Goal: Find specific page/section: Find specific page/section

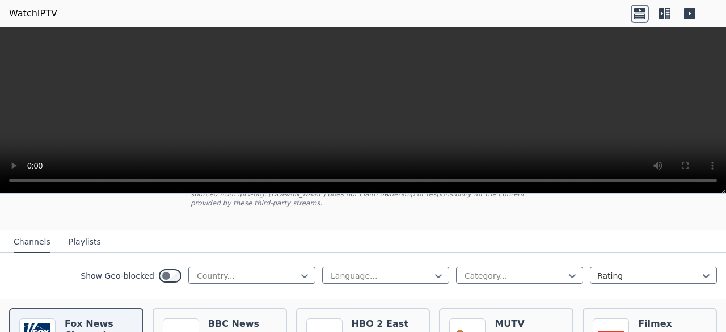
scroll to position [88, 0]
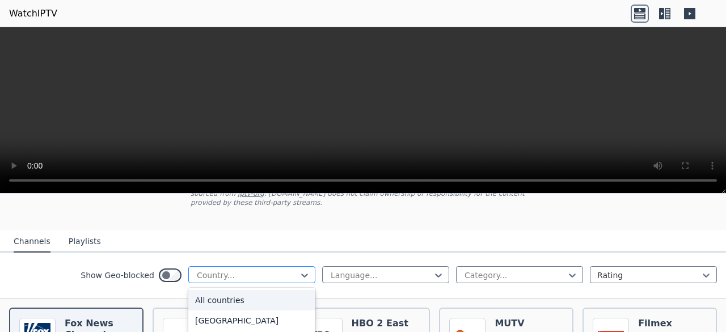
click at [286, 269] on div at bounding box center [247, 274] width 103 height 11
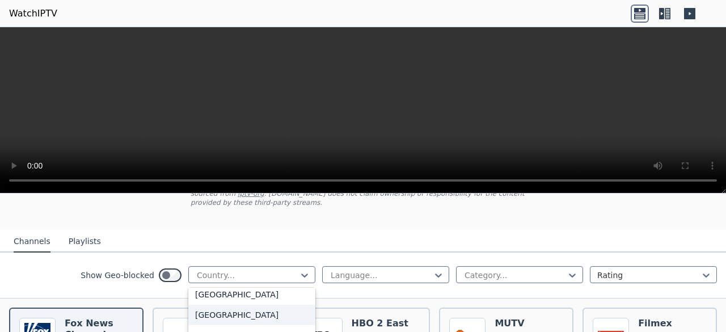
scroll to position [189, 0]
click at [271, 285] on div "[GEOGRAPHIC_DATA]" at bounding box center [251, 295] width 127 height 20
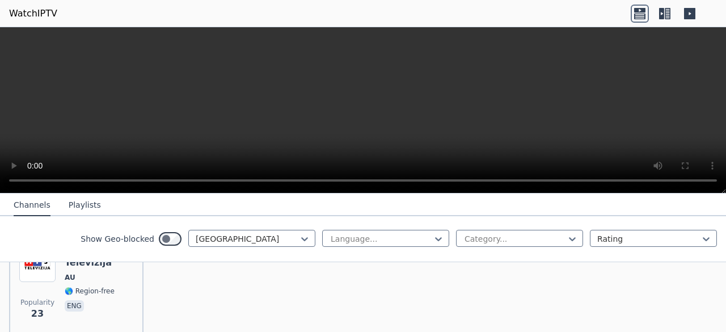
scroll to position [862, 0]
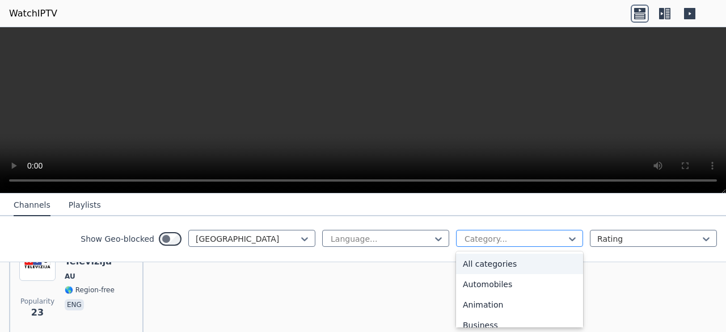
click at [552, 241] on div at bounding box center [514, 238] width 103 height 11
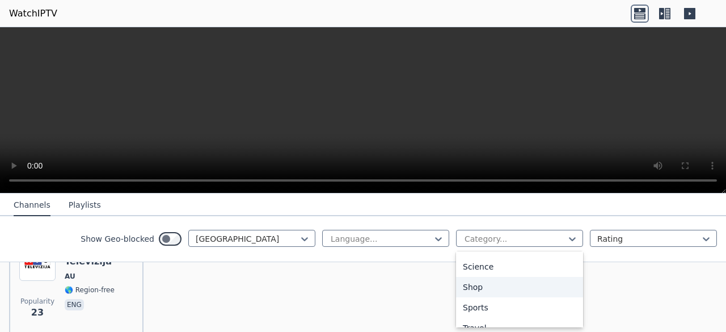
scroll to position [448, 0]
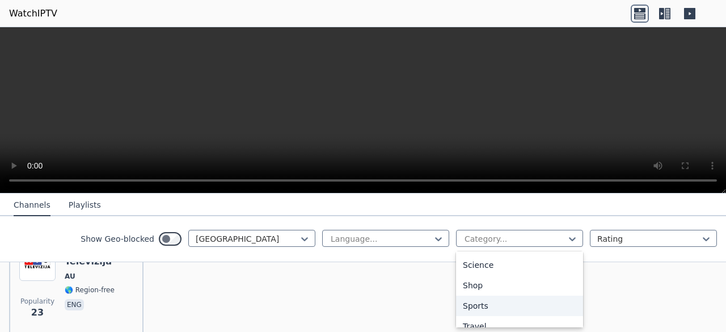
click at [521, 309] on div "Sports" at bounding box center [519, 305] width 127 height 20
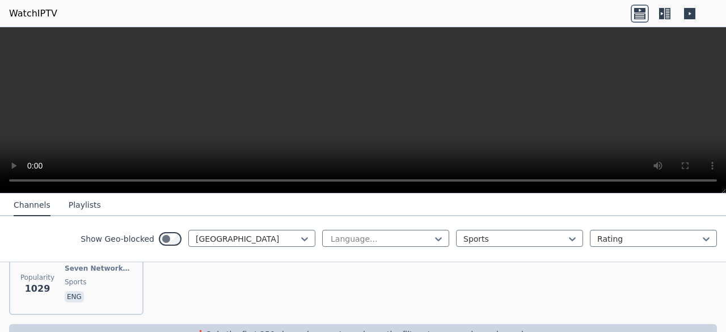
scroll to position [205, 0]
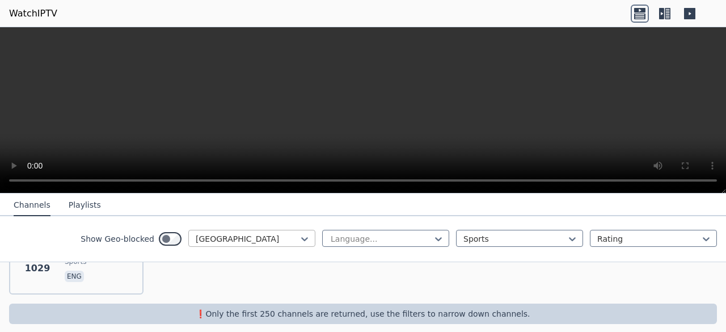
click at [225, 239] on div at bounding box center [247, 238] width 103 height 11
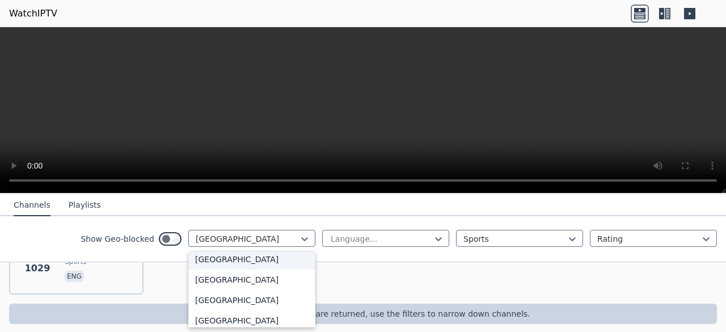
scroll to position [3960, 0]
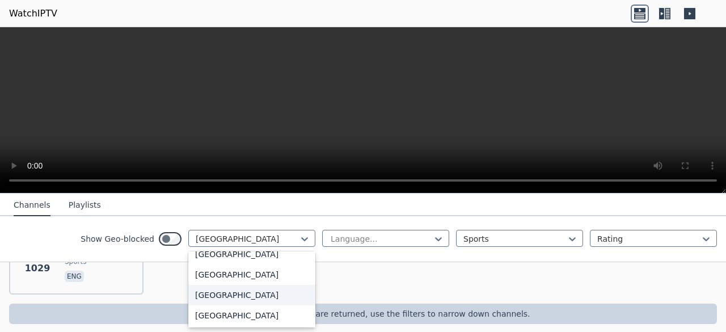
click at [229, 295] on div "[GEOGRAPHIC_DATA]" at bounding box center [251, 295] width 127 height 20
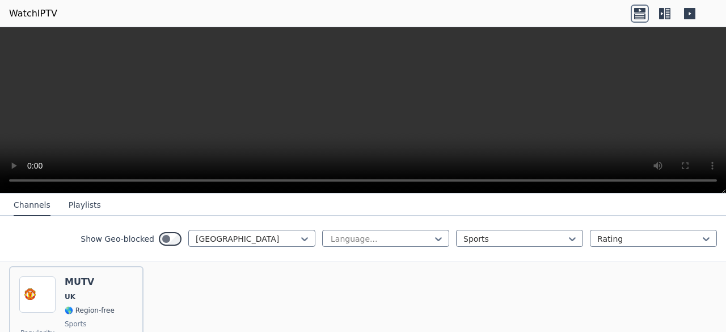
scroll to position [129, 0]
click at [544, 238] on div at bounding box center [514, 238] width 103 height 11
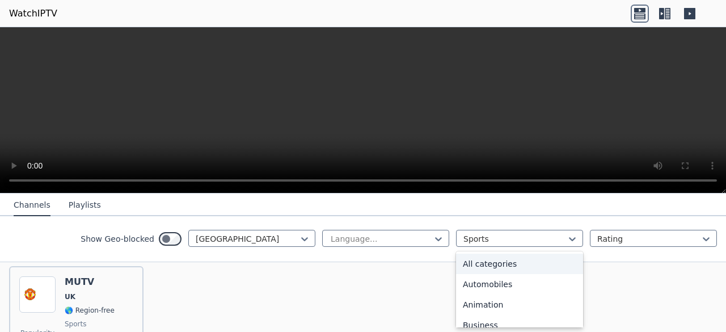
click at [536, 263] on div "All categories" at bounding box center [519, 263] width 127 height 20
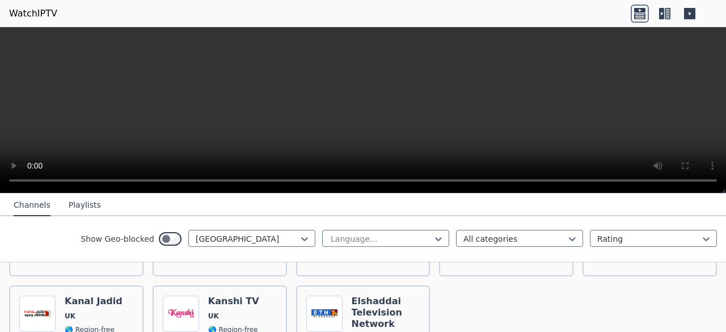
scroll to position [1695, 0]
